Goal: Navigation & Orientation: Find specific page/section

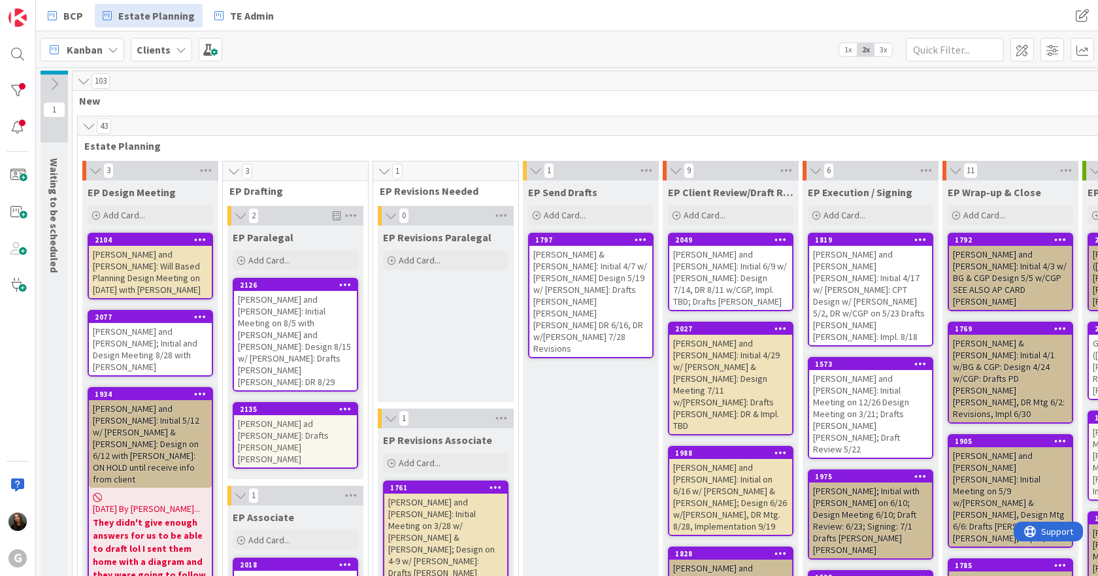
click at [597, 257] on div "[PERSON_NAME] & [PERSON_NAME]: Initial 4/7 w/ [PERSON_NAME] Design 5/19 w/ [PER…" at bounding box center [590, 301] width 123 height 111
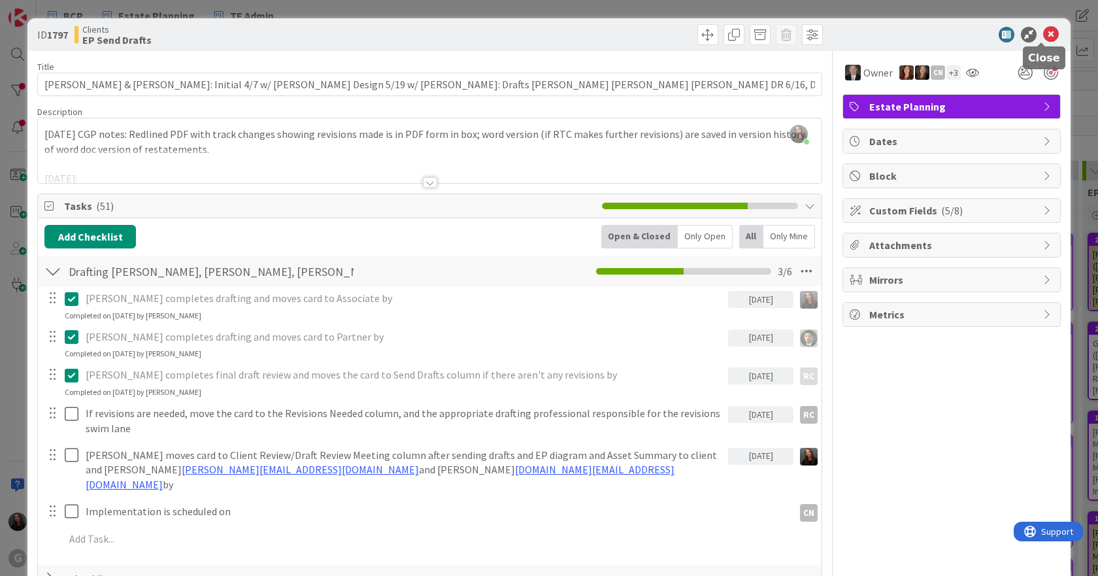
click at [1045, 35] on icon at bounding box center [1051, 35] width 16 height 16
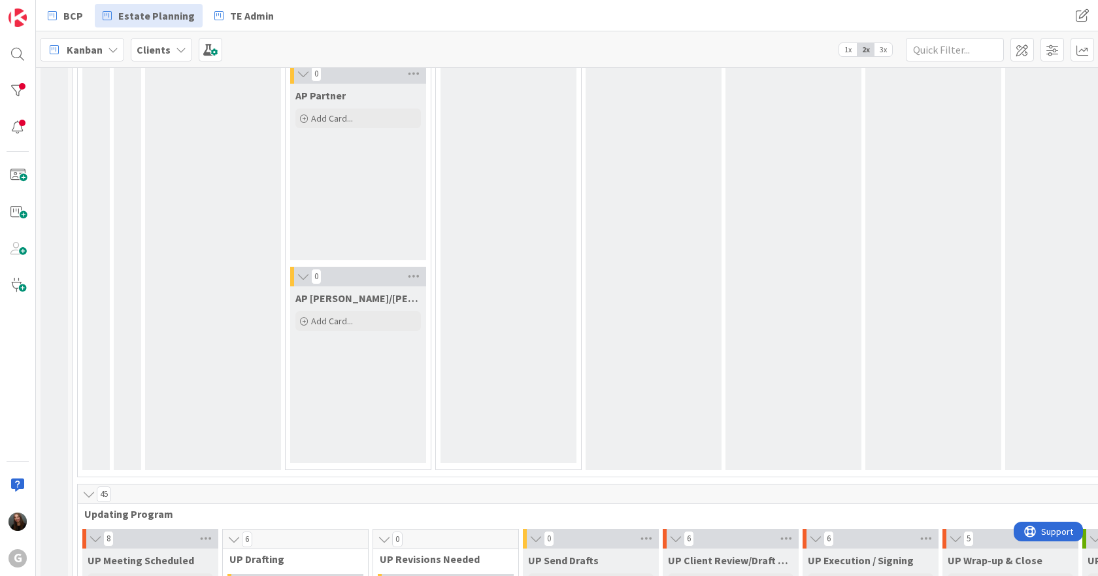
scroll to position [2483, 0]
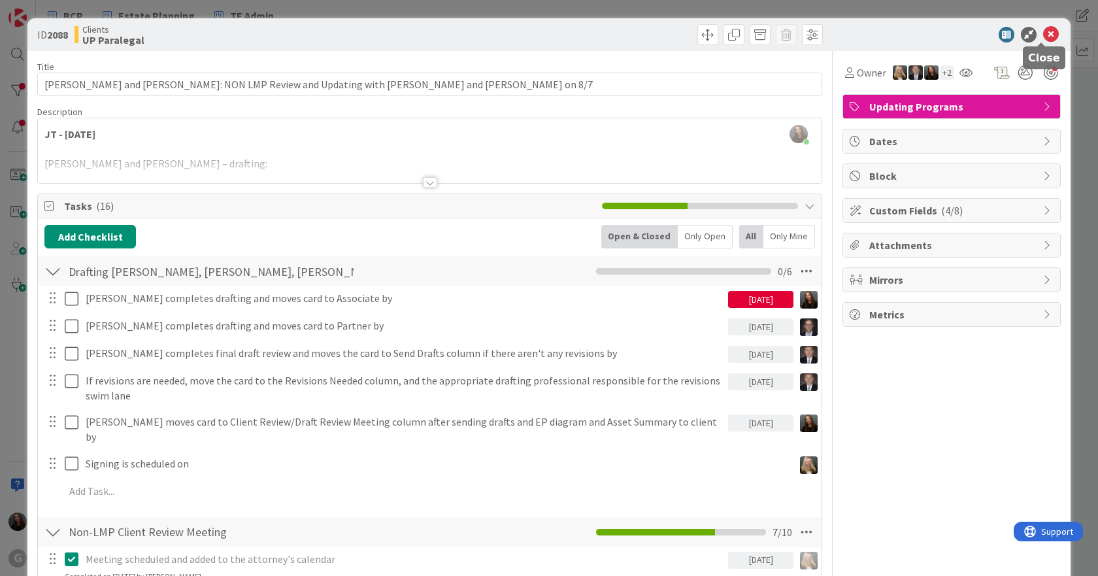
click at [1044, 33] on icon at bounding box center [1051, 35] width 16 height 16
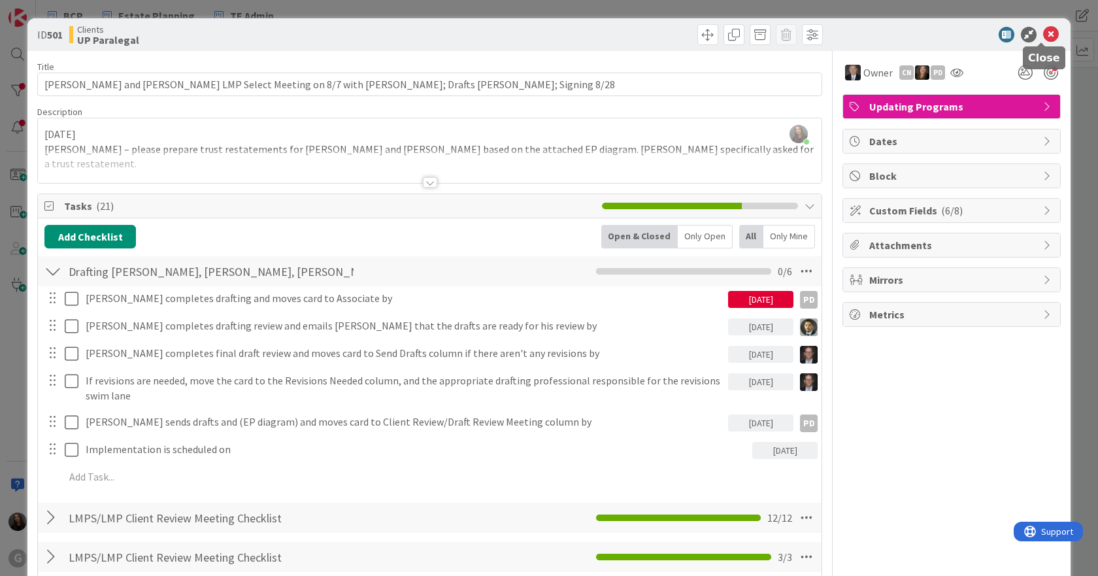
click at [1045, 36] on icon at bounding box center [1051, 35] width 16 height 16
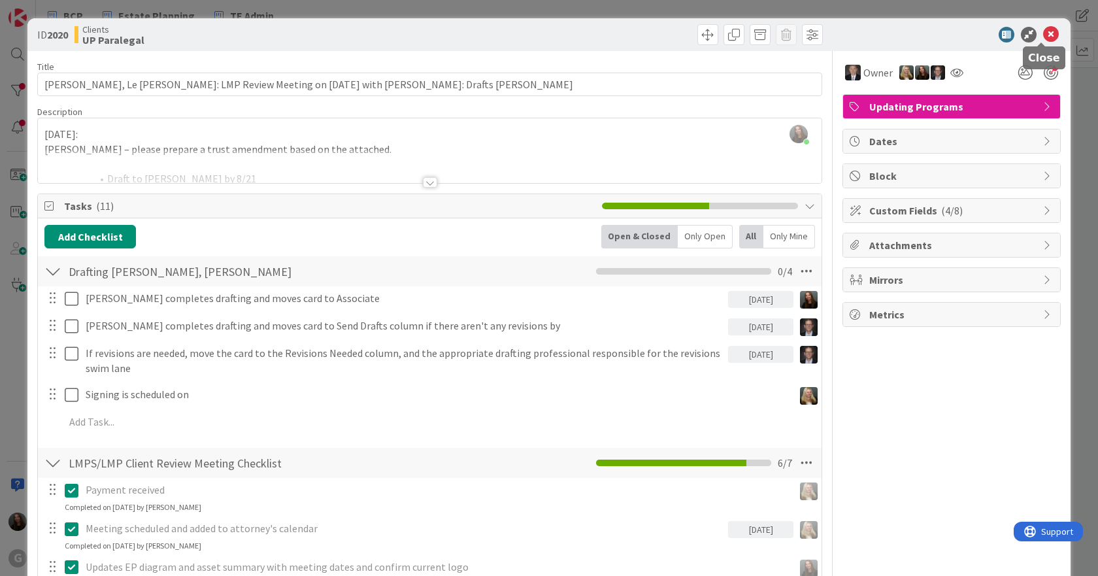
click at [1046, 29] on icon at bounding box center [1051, 35] width 16 height 16
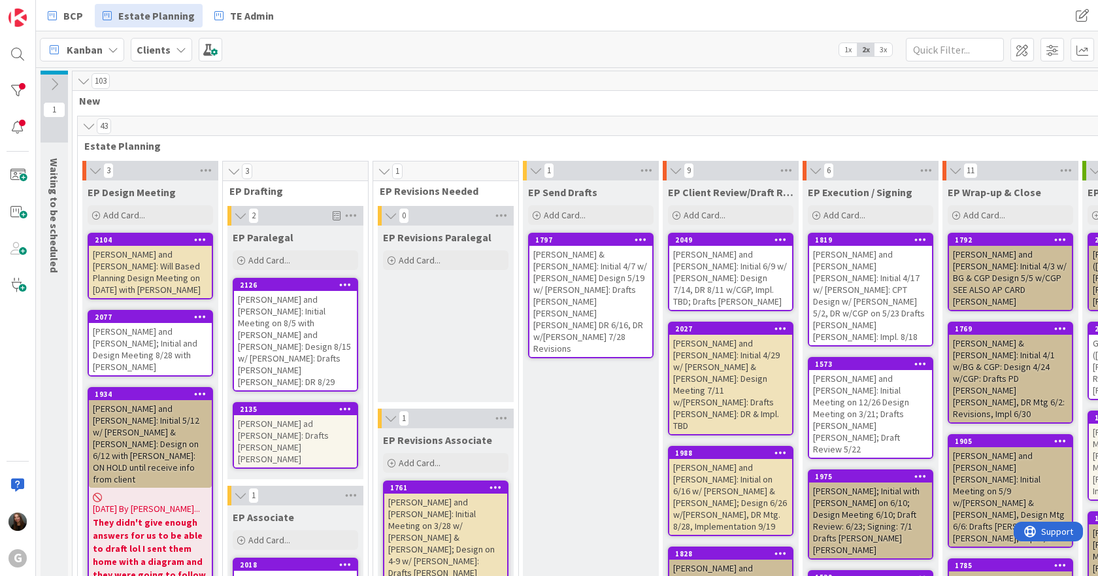
click at [271, 415] on div "[PERSON_NAME] ad [PERSON_NAME]: Drafts [PERSON_NAME] [PERSON_NAME]" at bounding box center [295, 441] width 123 height 52
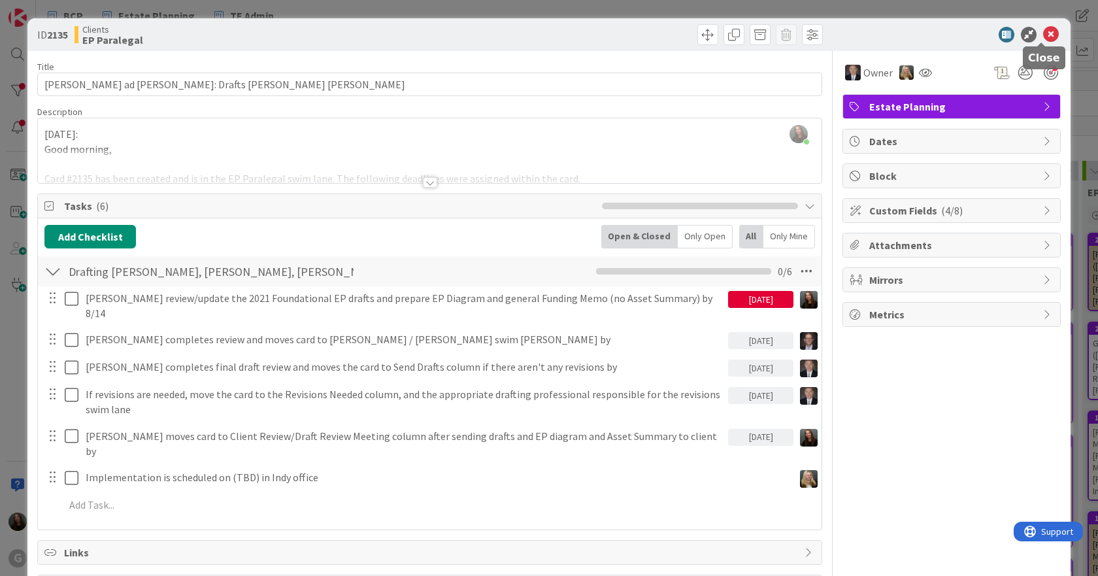
click at [1046, 33] on icon at bounding box center [1051, 35] width 16 height 16
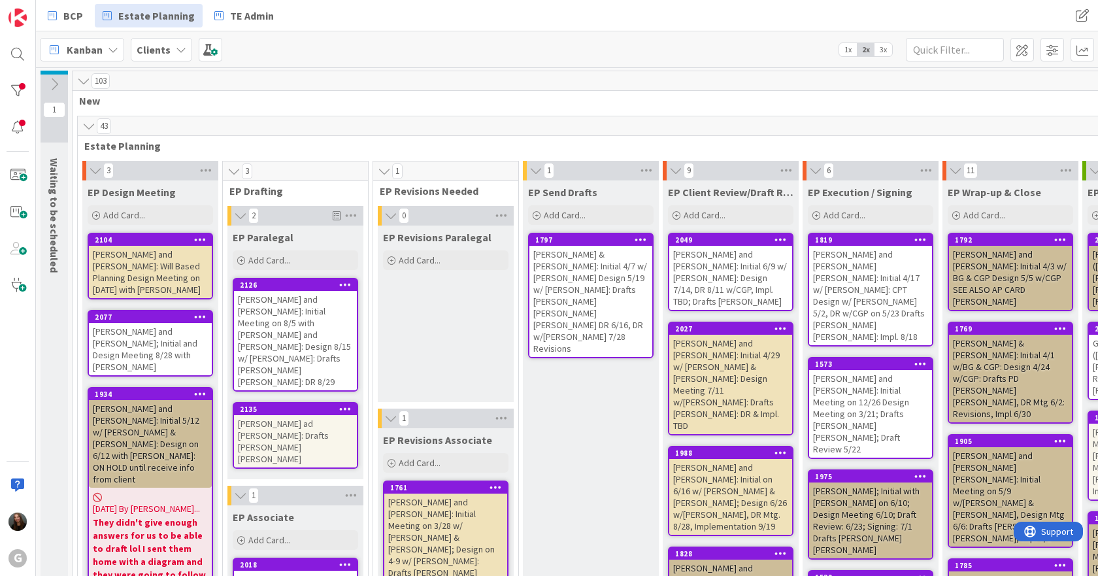
click at [286, 415] on div "[PERSON_NAME] ad [PERSON_NAME]: Drafts [PERSON_NAME] [PERSON_NAME]" at bounding box center [295, 441] width 123 height 52
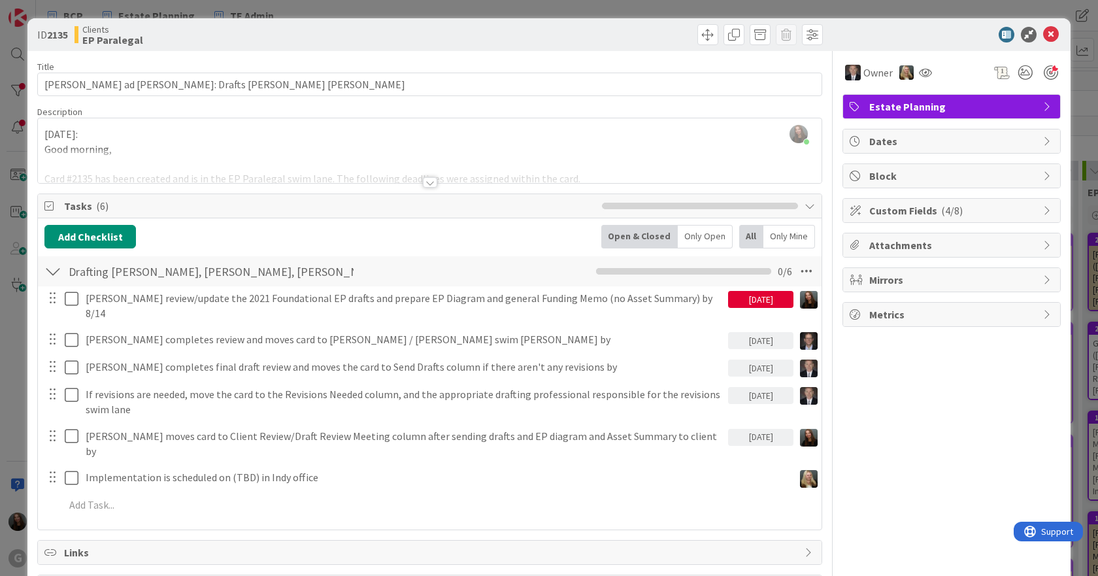
click at [425, 181] on div at bounding box center [430, 182] width 14 height 10
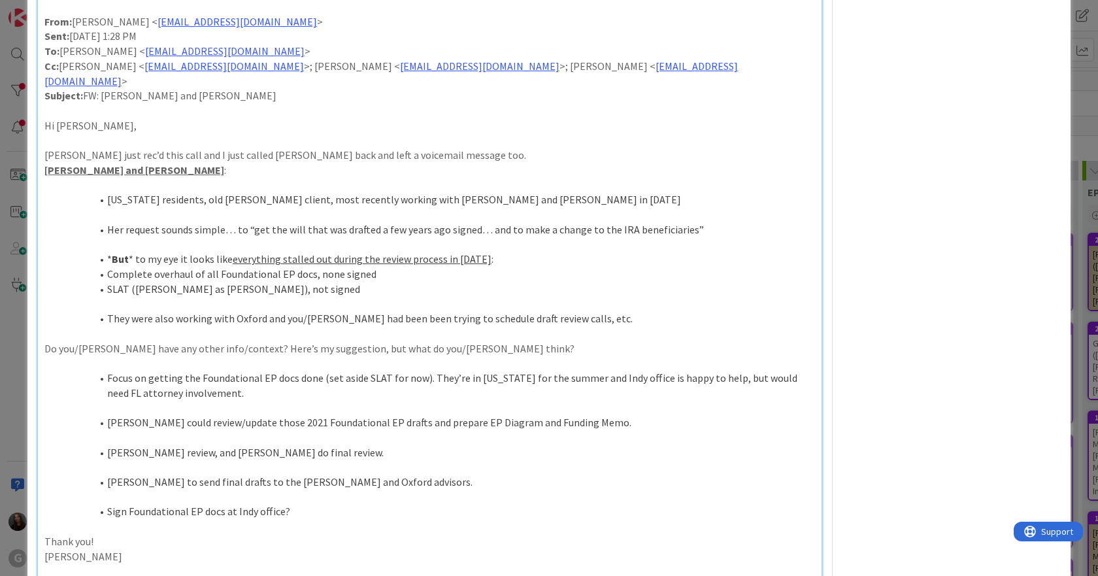
scroll to position [719, 0]
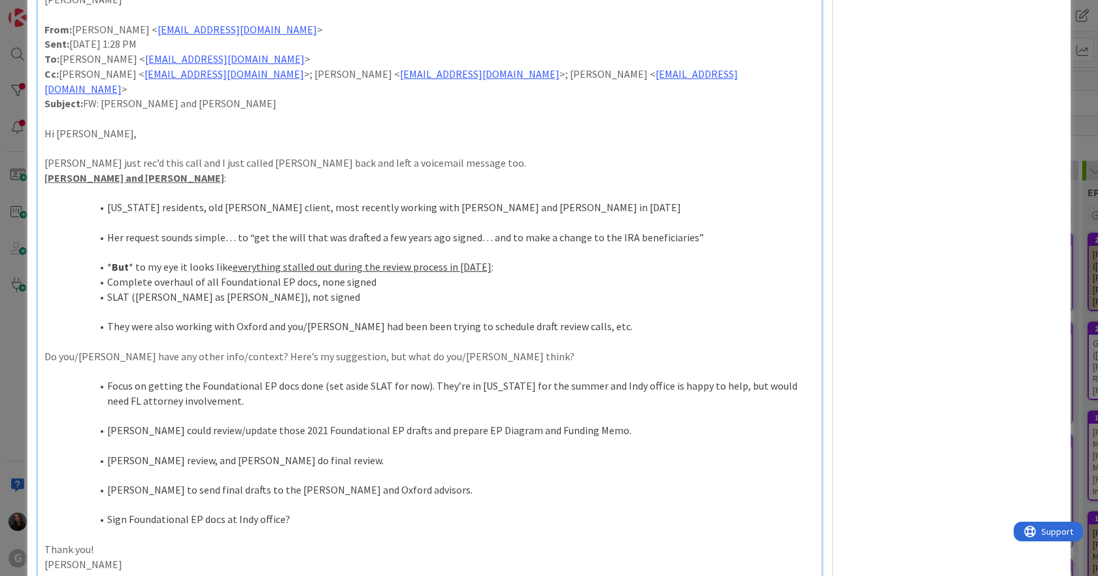
drag, startPoint x: 399, startPoint y: 425, endPoint x: 414, endPoint y: 436, distance: 18.9
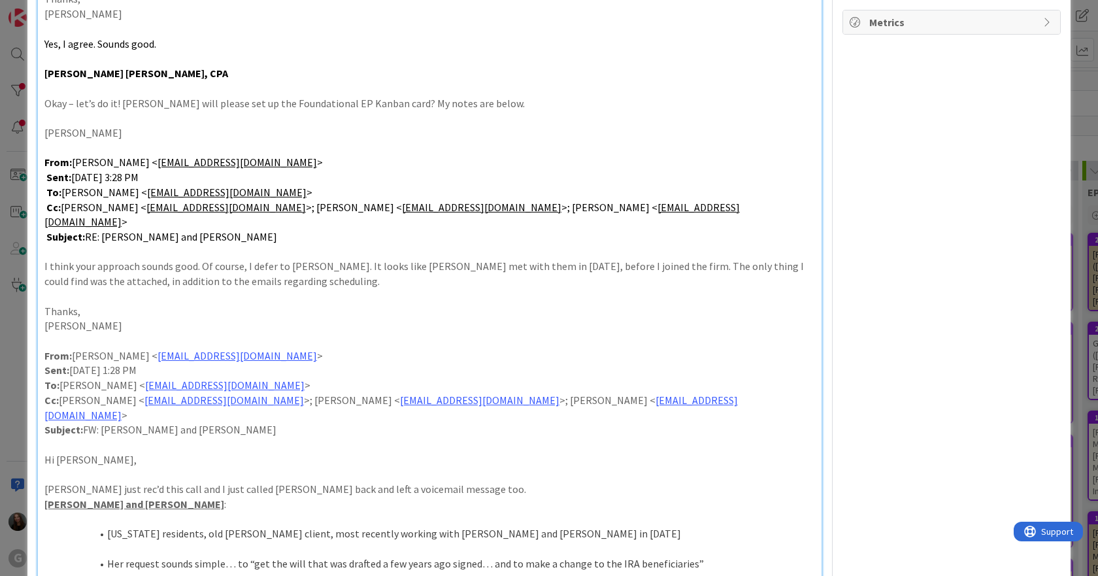
click at [414, 452] on p "Hi [PERSON_NAME]," at bounding box center [429, 459] width 771 height 15
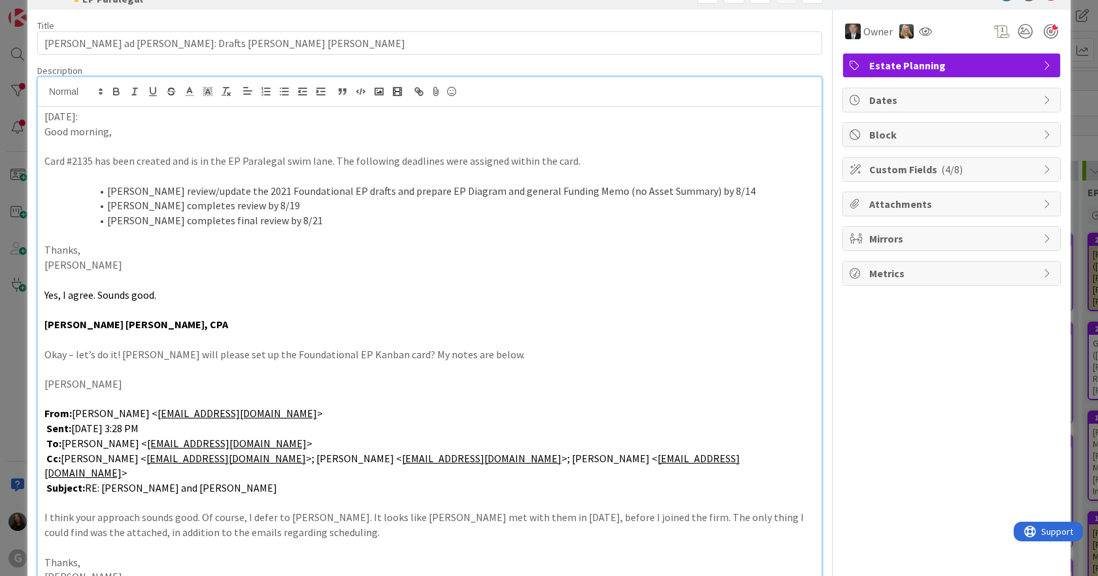
scroll to position [0, 0]
